Goal: Check status: Check status

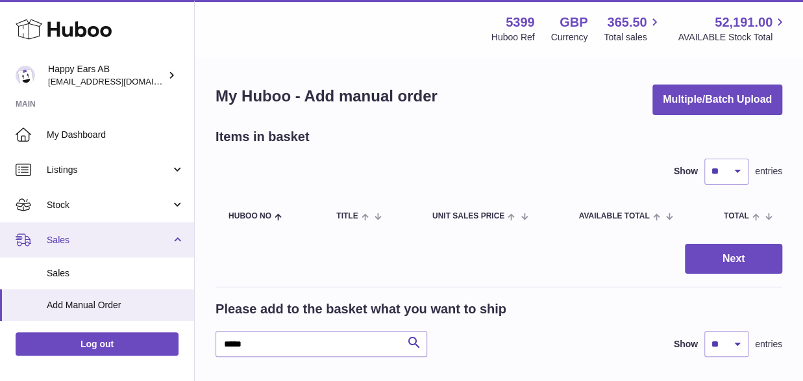
click at [81, 234] on span "Sales" at bounding box center [109, 240] width 124 height 12
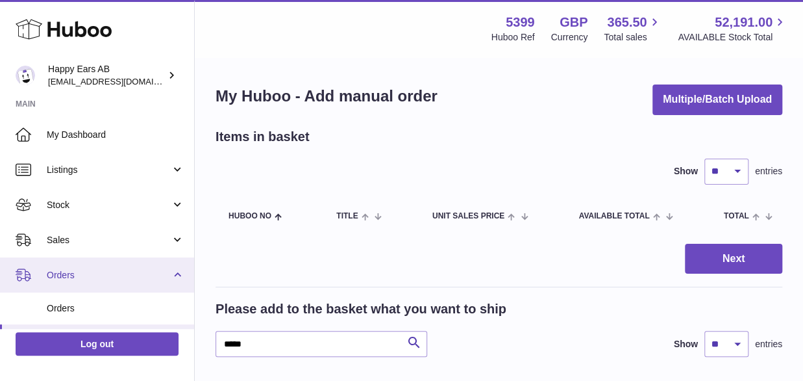
click at [77, 269] on span "Orders" at bounding box center [109, 275] width 124 height 12
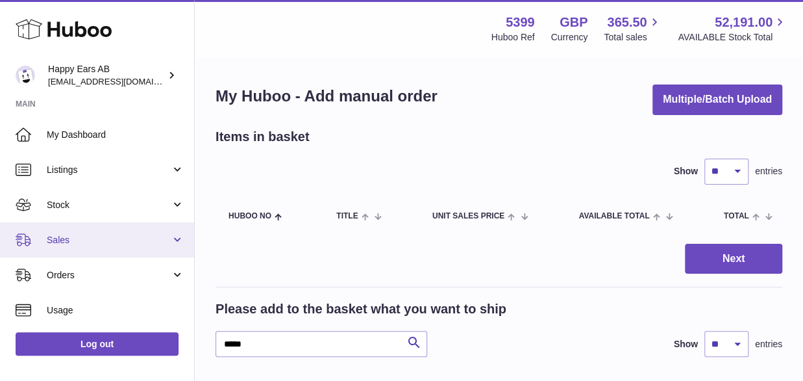
click at [68, 253] on link "Sales" at bounding box center [97, 239] width 194 height 35
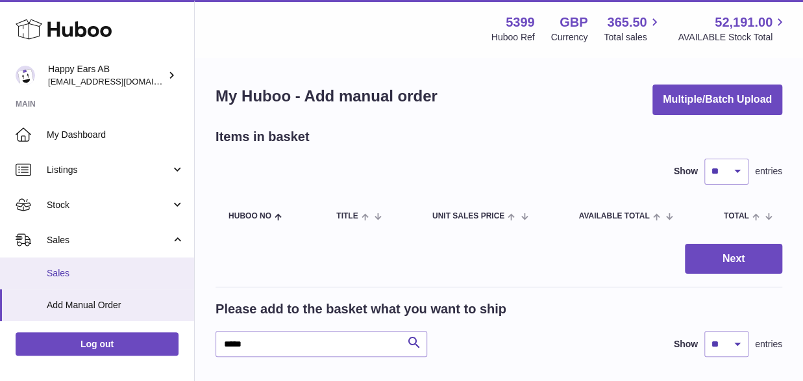
click at [72, 269] on span "Sales" at bounding box center [116, 273] width 138 height 12
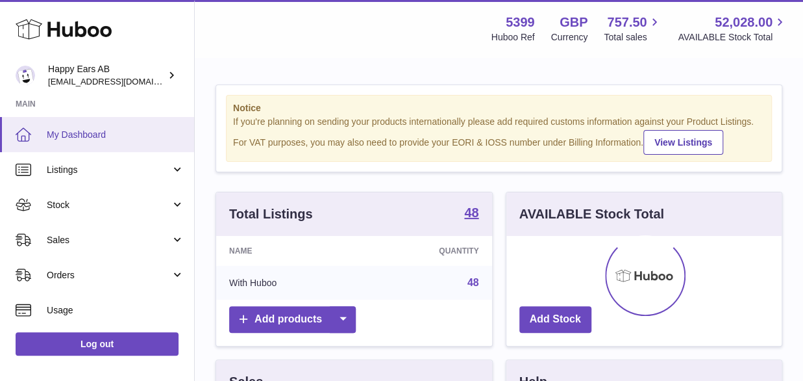
scroll to position [203, 275]
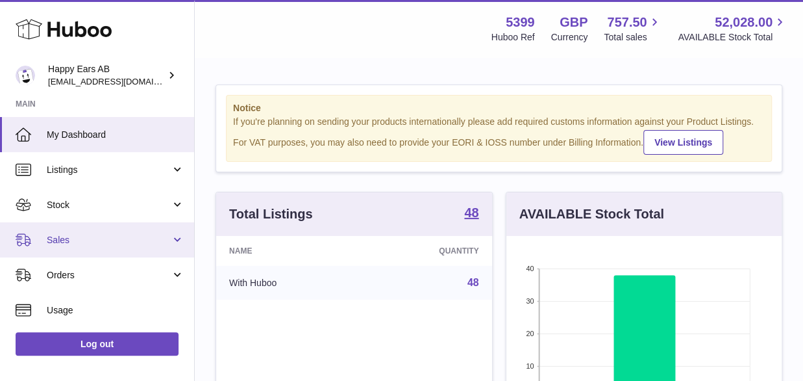
click at [116, 248] on link "Sales" at bounding box center [97, 239] width 194 height 35
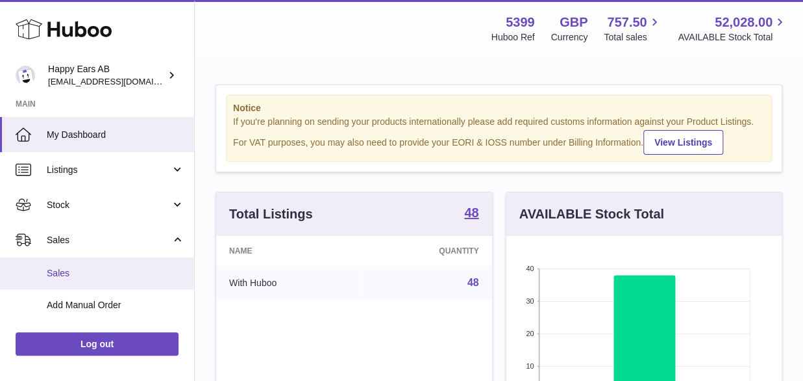
click at [108, 267] on span "Sales" at bounding box center [116, 273] width 138 height 12
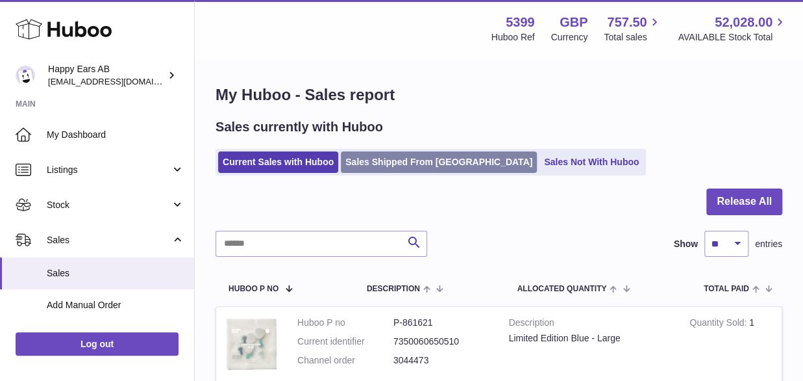
click at [416, 153] on link "Sales Shipped From Huboo" at bounding box center [439, 161] width 196 height 21
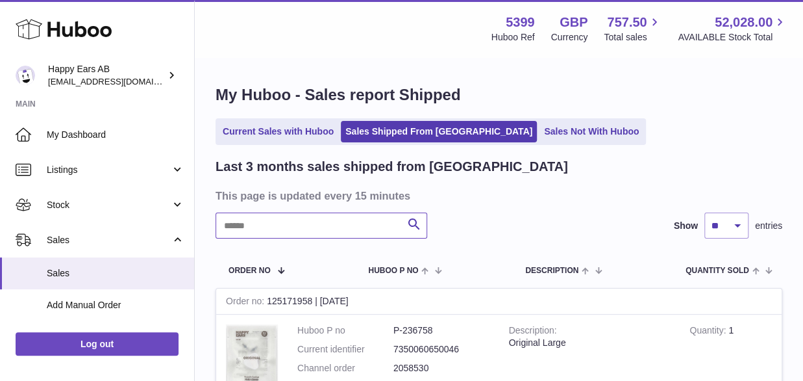
paste input "*******"
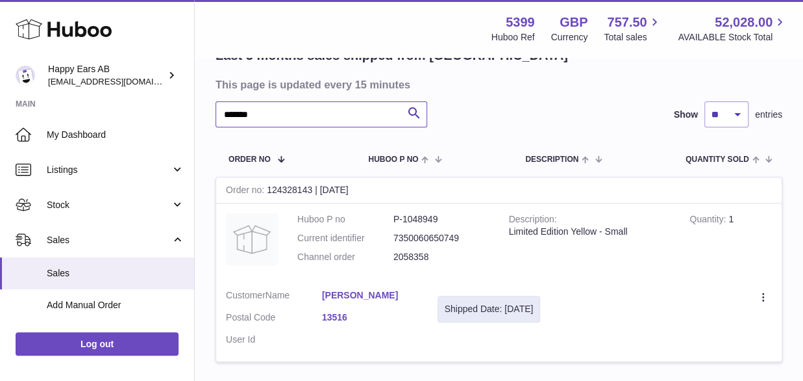
scroll to position [210, 0]
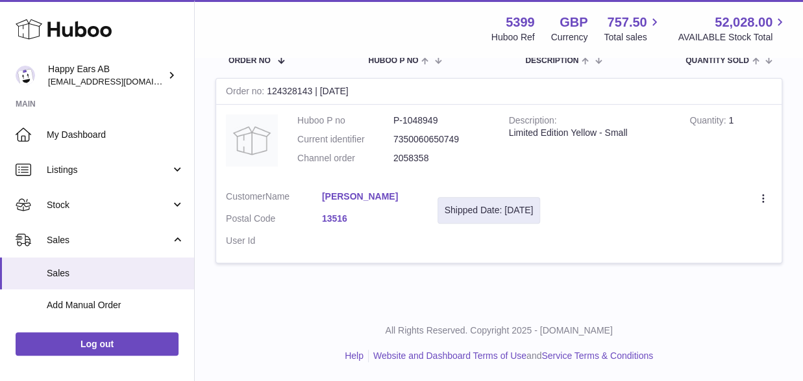
type input "*******"
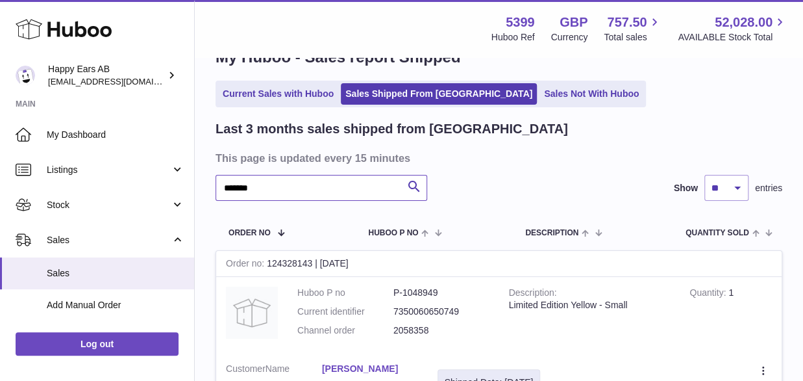
scroll to position [0, 0]
